Goal: Find specific page/section: Find specific page/section

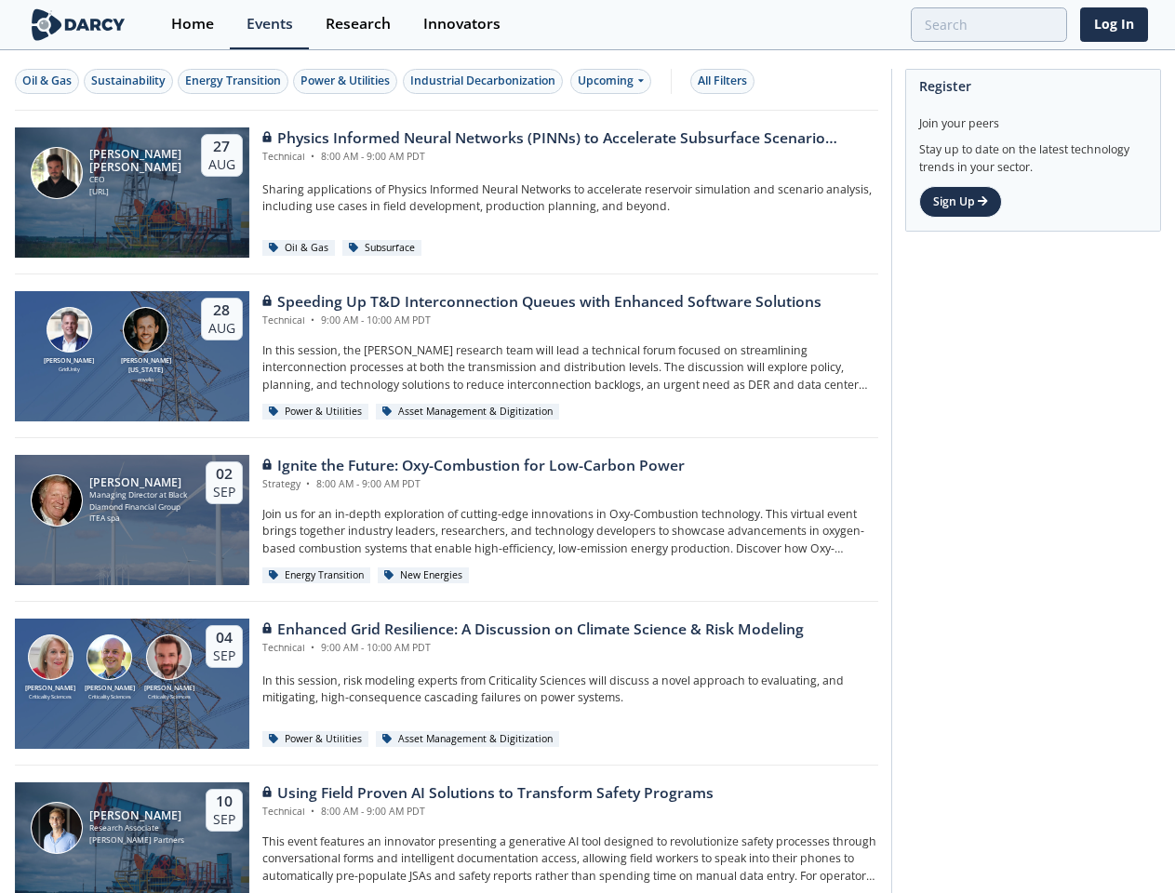
click at [587, 447] on div "[PERSON_NAME] Managing Director at Black Diamond Financial Group ITEA spa [DATE…" at bounding box center [447, 520] width 864 height 164
click at [47, 81] on div "Oil & Gas" at bounding box center [46, 81] width 49 height 17
click at [129, 81] on div "Sustainability" at bounding box center [128, 81] width 74 height 17
click at [235, 81] on div "Energy Transition" at bounding box center [233, 81] width 96 height 17
click at [348, 81] on div "Power & Utilities" at bounding box center [345, 81] width 89 height 17
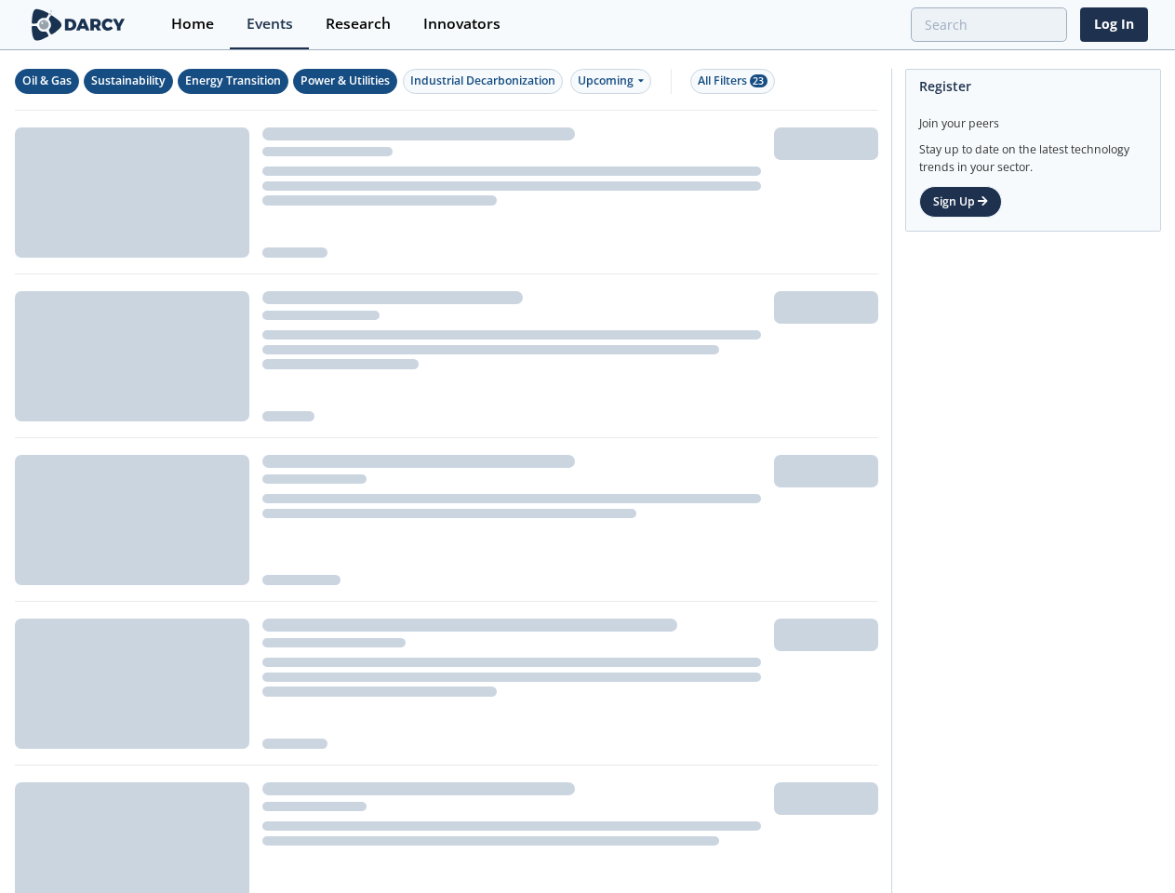
click at [486, 81] on div "Industrial Decarbonization" at bounding box center [482, 81] width 145 height 17
click at [615, 81] on div "Upcoming" at bounding box center [611, 81] width 81 height 25
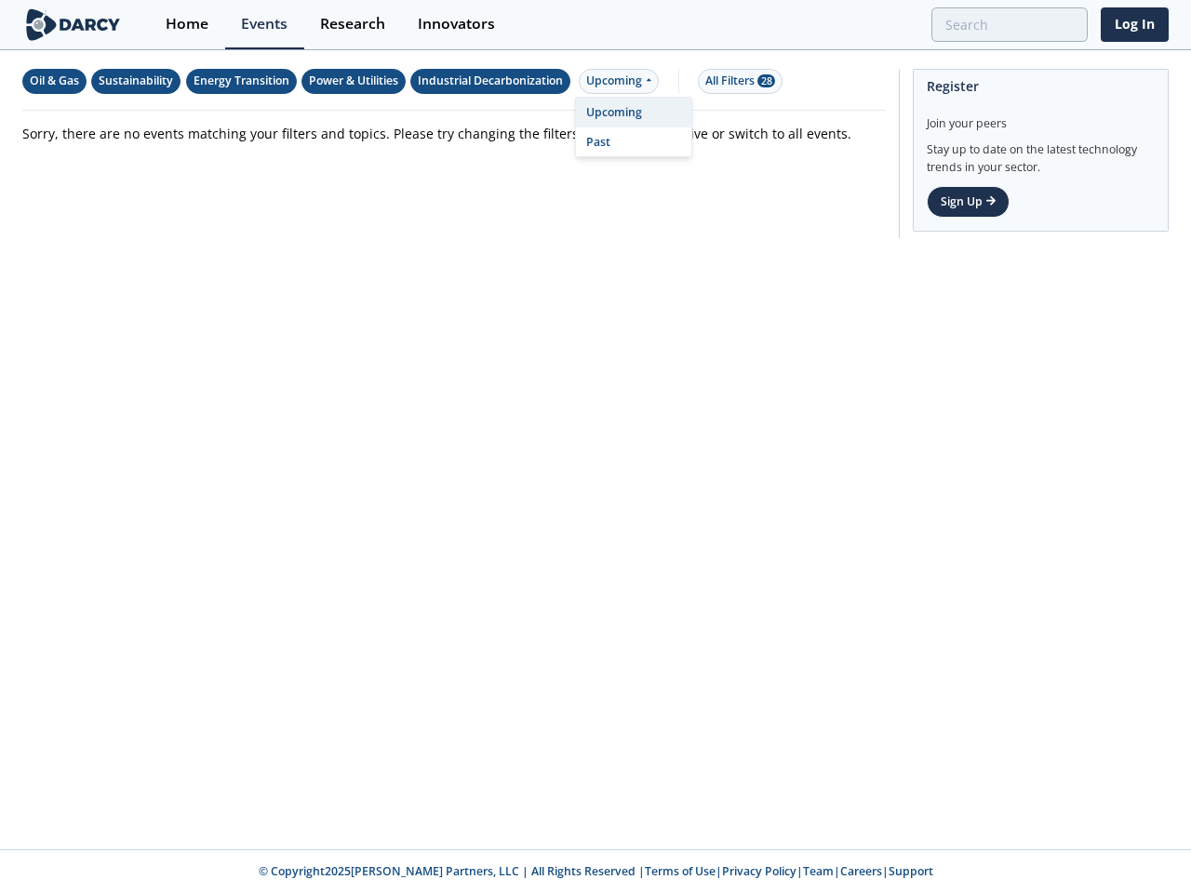
click at [728, 81] on div "All Filters 28" at bounding box center [740, 81] width 70 height 17
